Goal: Use online tool/utility: Utilize a website feature to perform a specific function

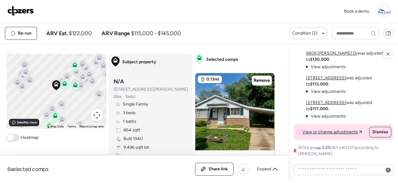
scroll to position [-548, 0]
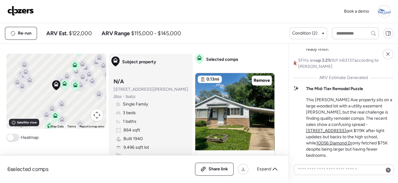
click at [15, 10] on img at bounding box center [20, 11] width 27 height 10
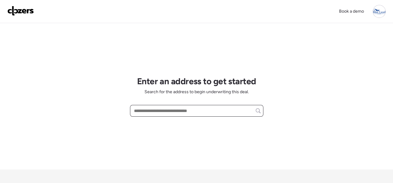
click at [153, 111] on input "text" at bounding box center [197, 111] width 128 height 9
paste input "**********"
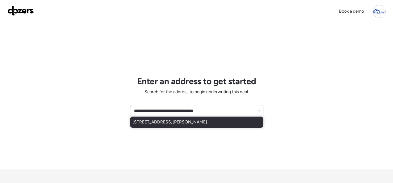
click at [152, 123] on span "9452 Rembold Ave, Saint Louis, MO, 63125" at bounding box center [169, 122] width 75 height 6
type input "**********"
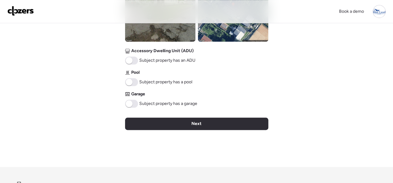
scroll to position [345, 0]
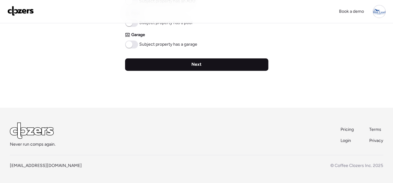
click at [200, 64] on span "Next" at bounding box center [196, 64] width 10 height 6
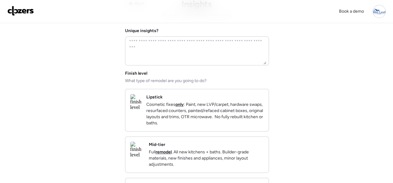
scroll to position [62, 0]
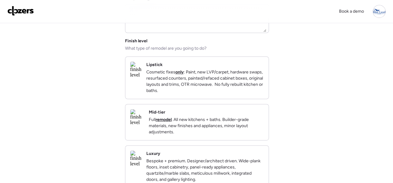
click at [212, 117] on div "Mid-tier Full remodel . All new kitchens + baths. Builder-grade materials, new …" at bounding box center [206, 122] width 115 height 26
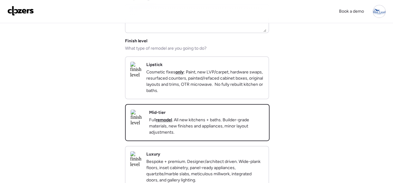
scroll to position [212, 0]
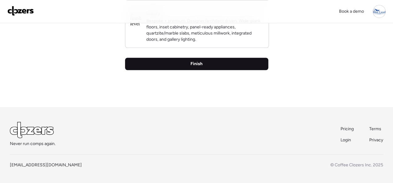
click at [193, 64] on span "Finish" at bounding box center [197, 64] width 12 height 6
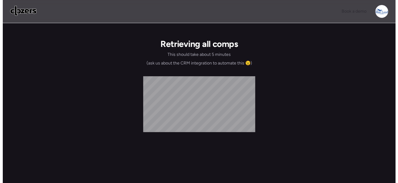
scroll to position [0, 0]
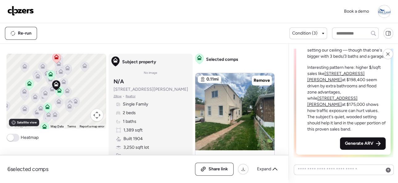
click at [349, 144] on span "Generate ARV" at bounding box center [359, 144] width 28 height 6
